Goal: Register for event/course

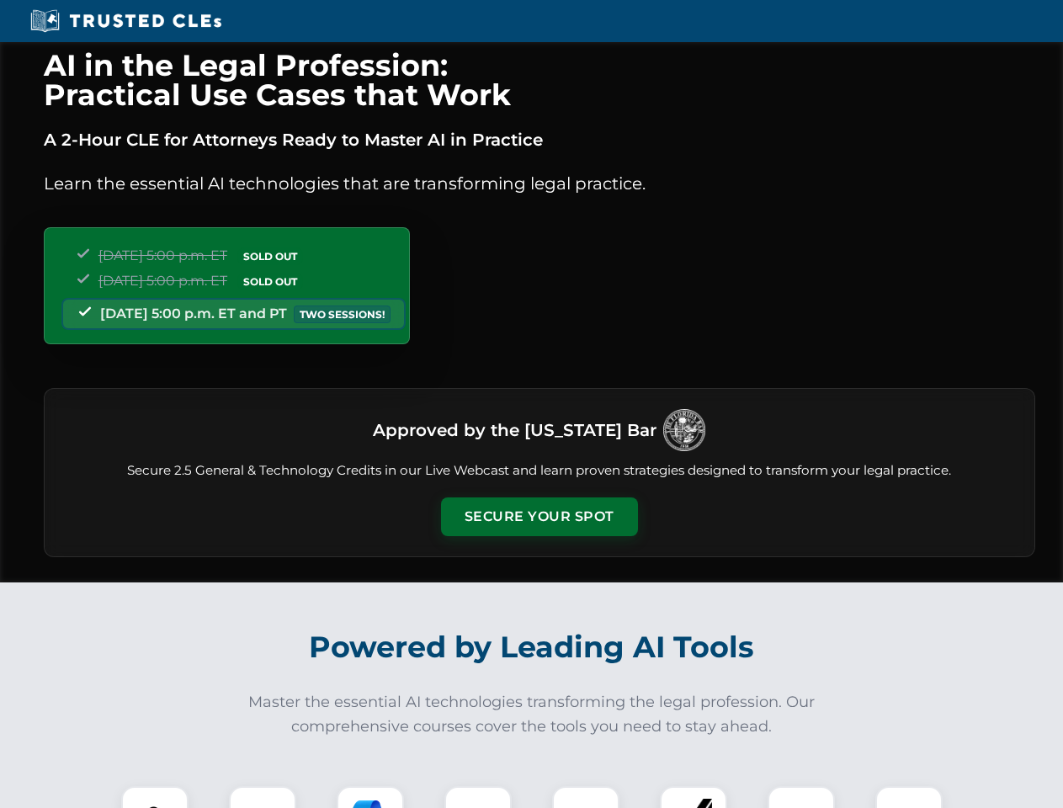
click at [538, 517] on button "Secure Your Spot" at bounding box center [539, 516] width 197 height 39
click at [155, 797] on img at bounding box center [154, 819] width 49 height 49
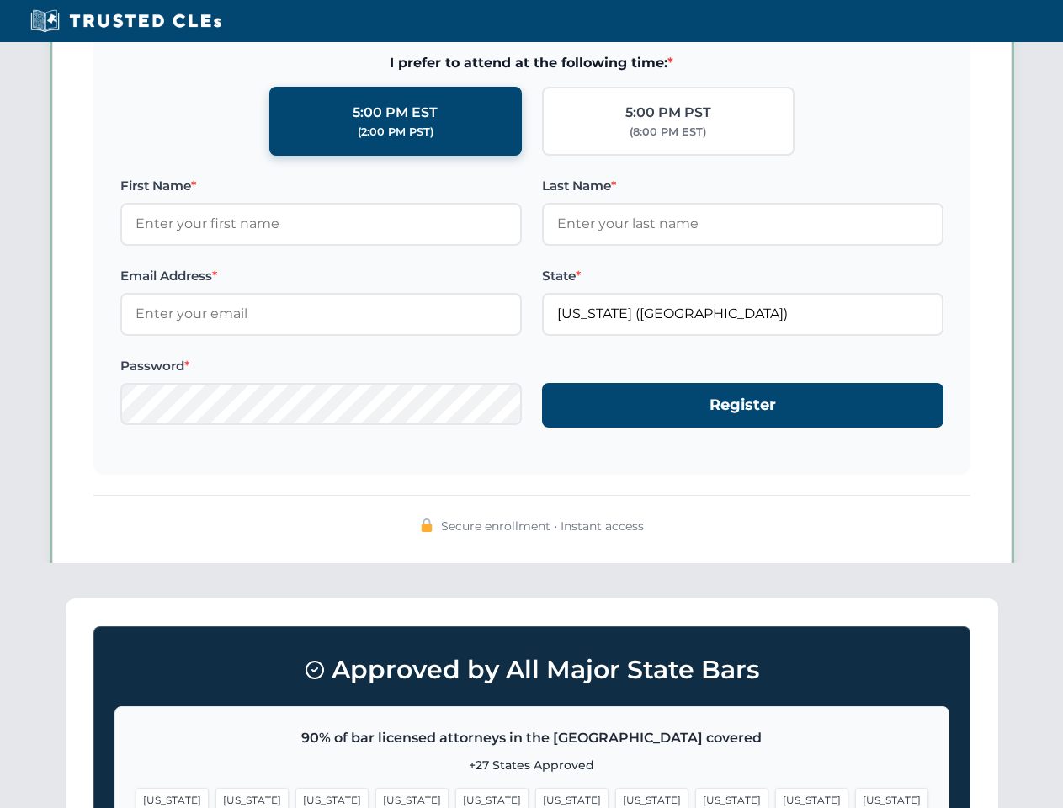
click at [615, 797] on span "[US_STATE]" at bounding box center [651, 800] width 73 height 24
click at [775, 797] on span "[US_STATE]" at bounding box center [811, 800] width 73 height 24
